Goal: Task Accomplishment & Management: Manage account settings

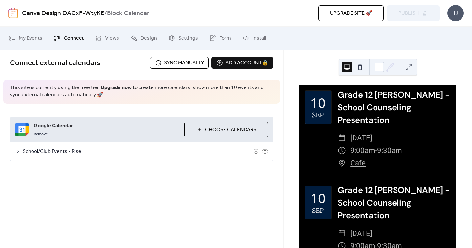
click at [164, 63] on span "Sync manually" at bounding box center [184, 63] width 40 height 8
click at [19, 152] on icon at bounding box center [17, 150] width 5 height 5
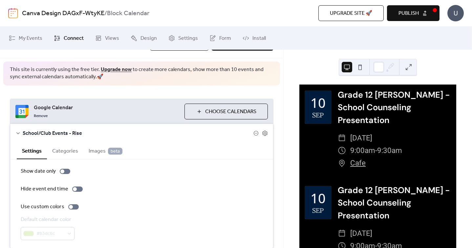
scroll to position [45, 0]
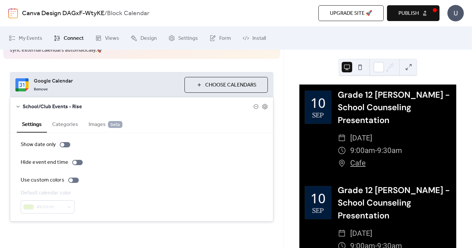
click at [51, 122] on button "Categories" at bounding box center [65, 124] width 36 height 16
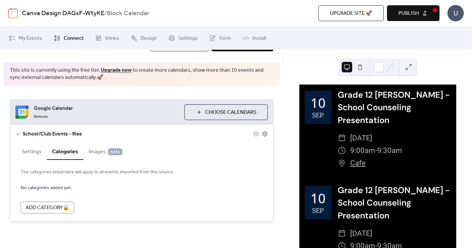
scroll to position [17, 0]
click at [103, 151] on span "Images beta" at bounding box center [106, 152] width 34 height 8
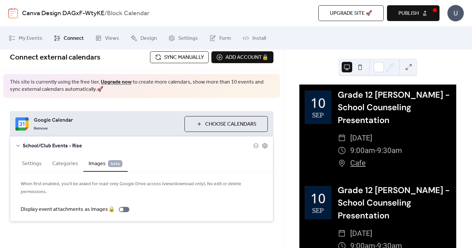
scroll to position [0, 0]
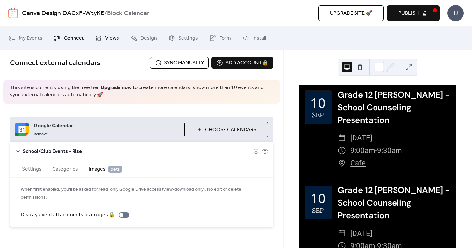
click at [114, 40] on span "Views" at bounding box center [112, 38] width 14 height 8
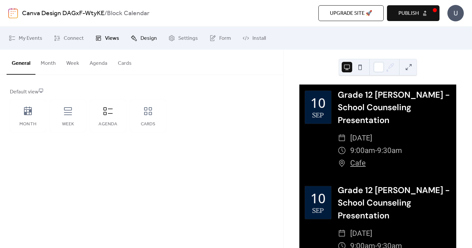
click at [138, 40] on link "Design" at bounding box center [144, 38] width 36 height 18
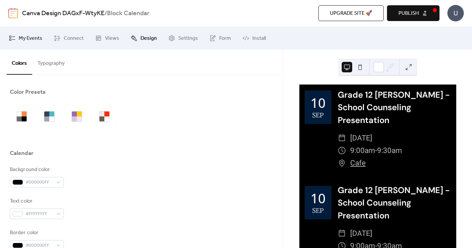
click at [34, 35] on span "My Events" at bounding box center [31, 38] width 24 height 8
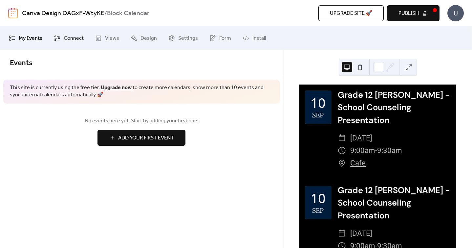
click at [75, 34] on span "Connect" at bounding box center [74, 38] width 20 height 8
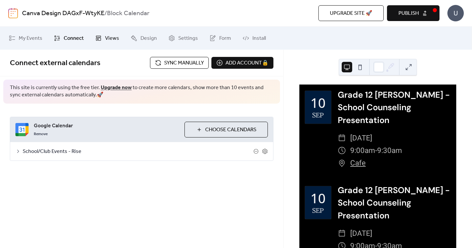
click at [107, 38] on span "Views" at bounding box center [112, 38] width 14 height 8
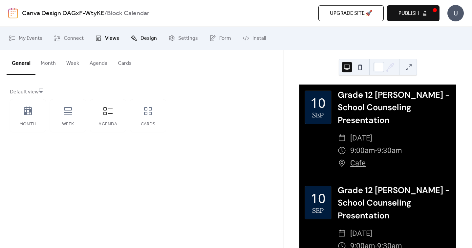
click at [141, 37] on span "Design" at bounding box center [149, 38] width 16 height 8
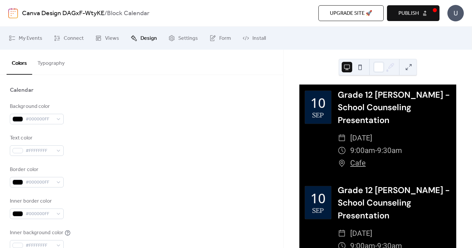
scroll to position [56, 0]
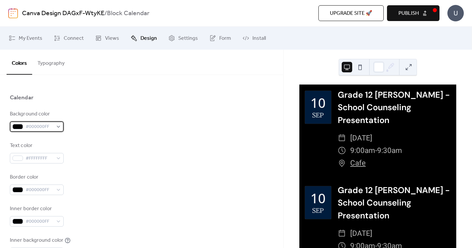
click at [58, 125] on div "#000000FF" at bounding box center [37, 126] width 54 height 11
click at [103, 119] on div "Background color #000000FF" at bounding box center [142, 121] width 264 height 22
click at [183, 37] on span "Settings" at bounding box center [188, 38] width 20 height 8
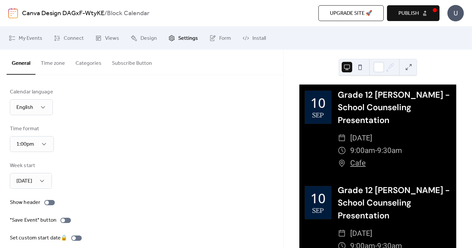
click at [61, 66] on button "Time zone" at bounding box center [52, 62] width 35 height 24
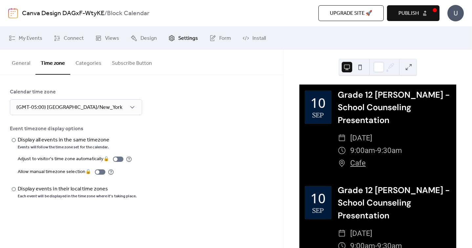
click at [74, 65] on button "Categories" at bounding box center [88, 62] width 36 height 24
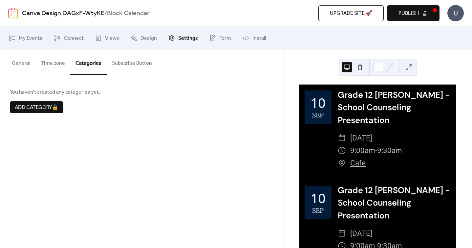
click at [118, 64] on button "Subscribe Button" at bounding box center [132, 62] width 51 height 24
